Goal: Information Seeking & Learning: Understand process/instructions

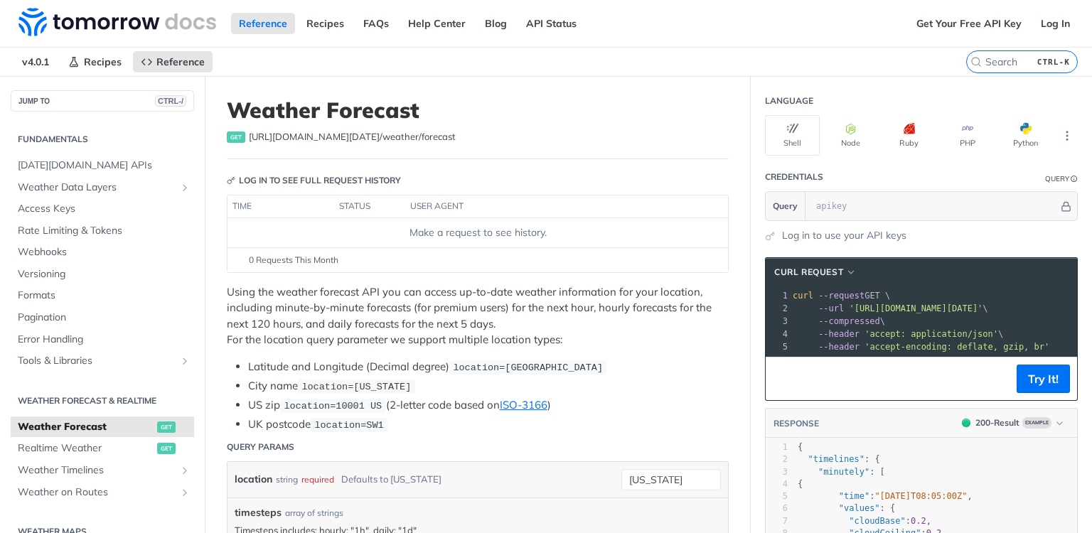
click at [365, 349] on div "Using the weather forecast API you can access up-to-date weather information fo…" at bounding box center [478, 358] width 502 height 149
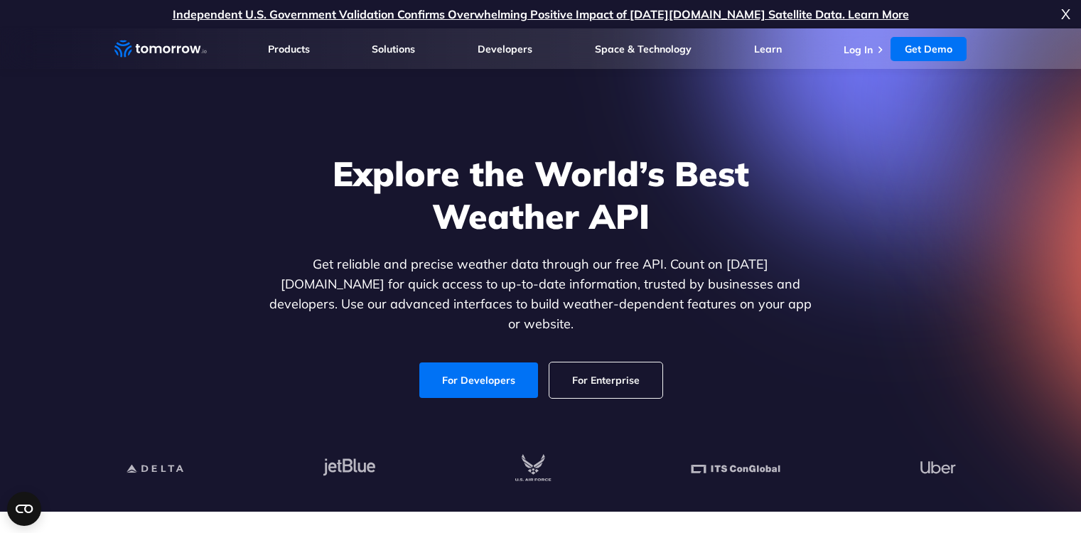
click at [286, 277] on p "Get reliable and precise weather data through our free API. Count on [DATE][DOM…" at bounding box center [541, 294] width 549 height 80
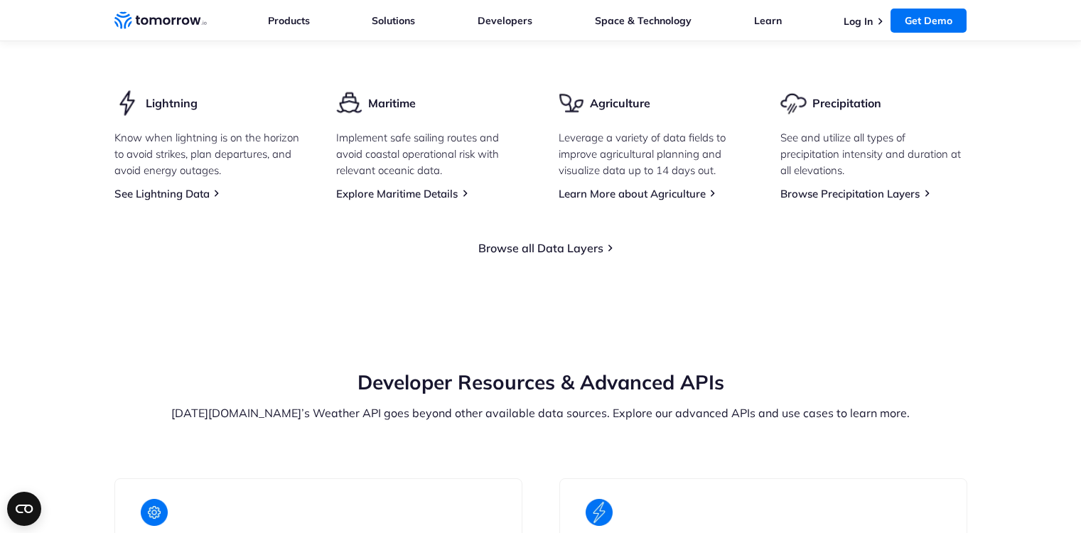
scroll to position [2218, 0]
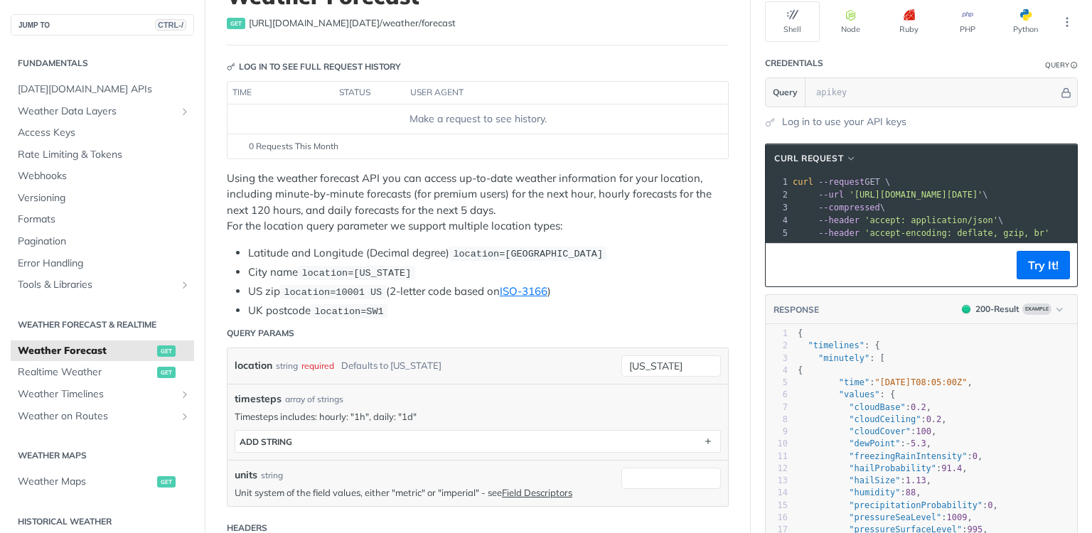
scroll to position [142, 0]
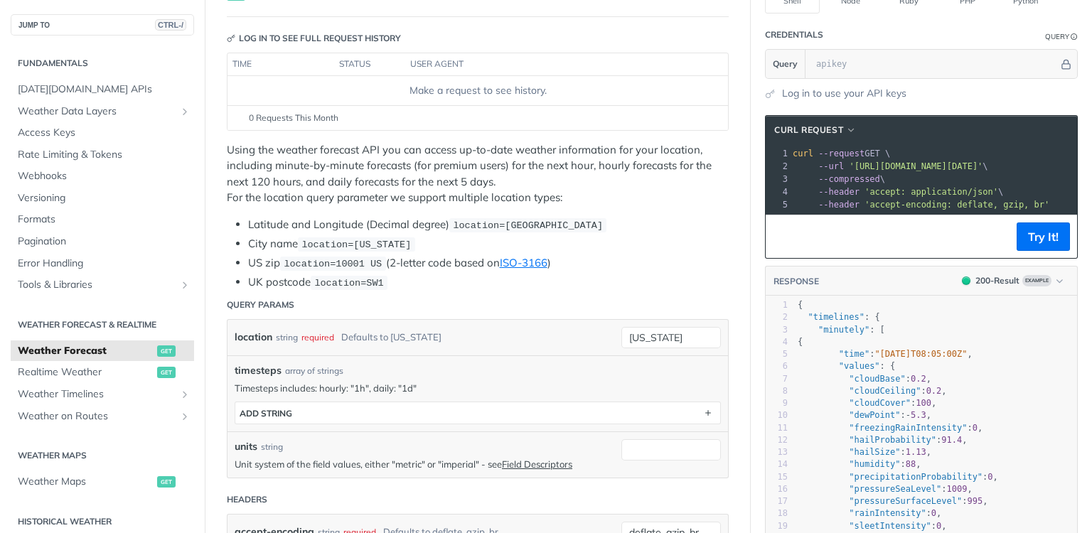
click at [888, 163] on span "'[URL][DOMAIN_NAME][DATE]'" at bounding box center [916, 166] width 134 height 10
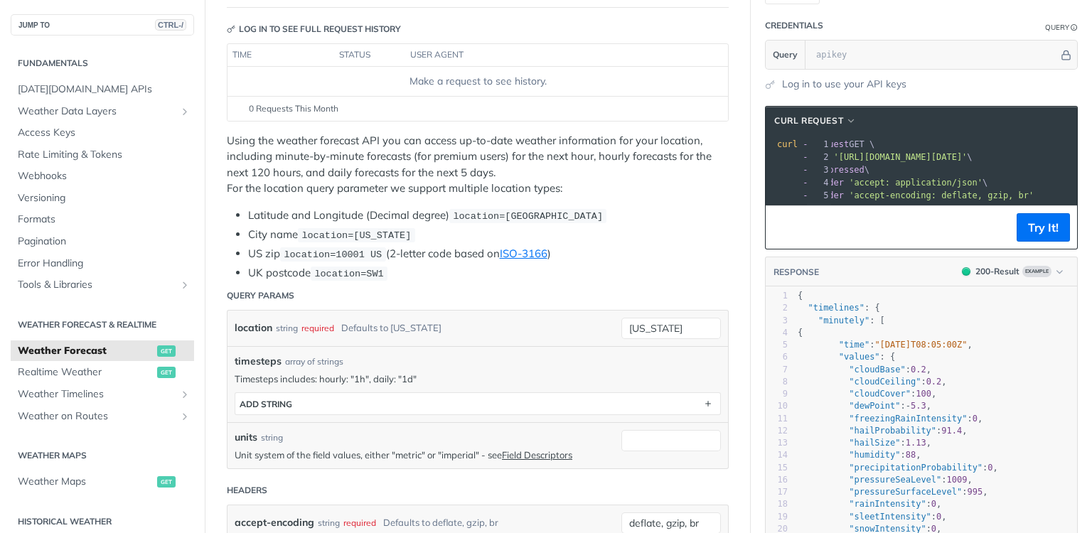
scroll to position [0, 118]
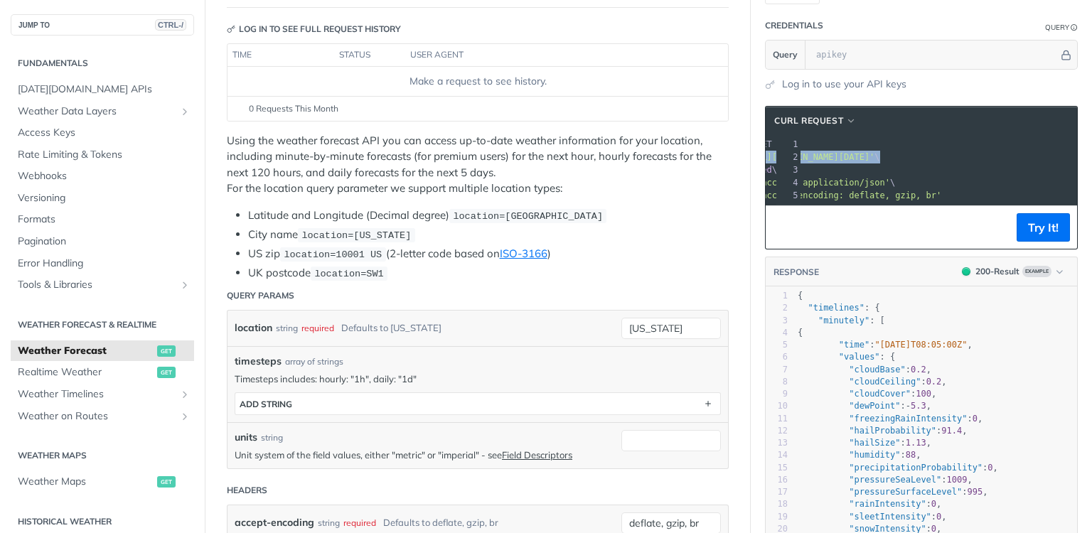
drag, startPoint x: 844, startPoint y: 159, endPoint x: 1060, endPoint y: 159, distance: 216.1
click at [880, 159] on span "--url 'https://api.tomorrow.io/v4/weather/forecast?location=new%20york' \" at bounding box center [782, 157] width 195 height 10
copy span "https://api.tomorrow.io/v4/weather/forecast?location=new%20york'"
